Goal: Understand process/instructions

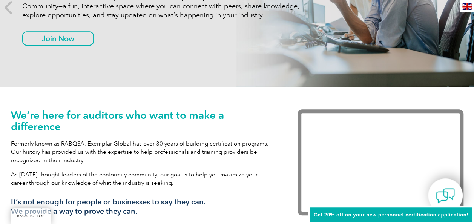
scroll to position [221, 0]
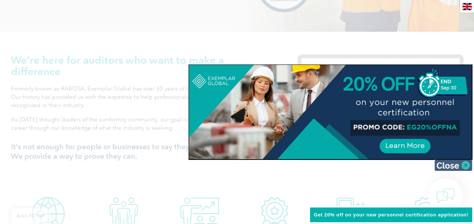
click at [463, 166] on img at bounding box center [454, 165] width 38 height 11
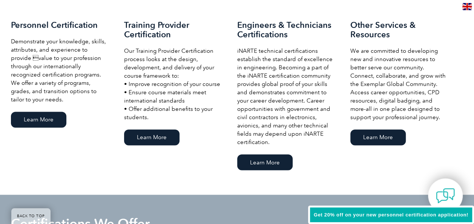
scroll to position [558, 0]
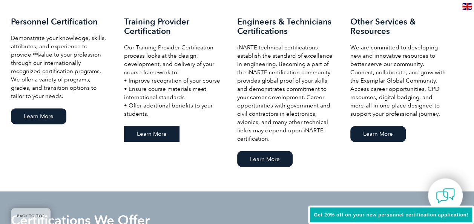
click at [158, 134] on link "Learn More" at bounding box center [151, 134] width 55 height 16
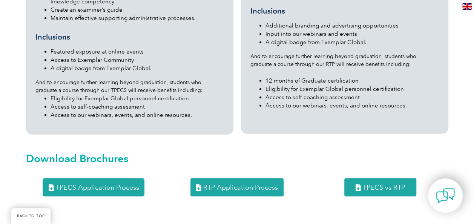
scroll to position [950, 0]
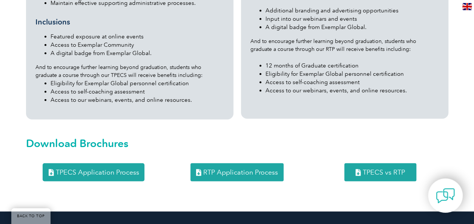
click at [232, 169] on span "RTP Application Process" at bounding box center [240, 172] width 75 height 7
